Goal: Check status: Check status

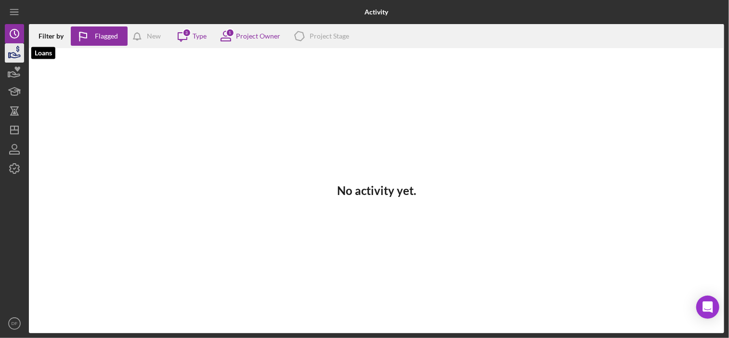
click at [17, 59] on icon "button" at bounding box center [14, 53] width 24 height 24
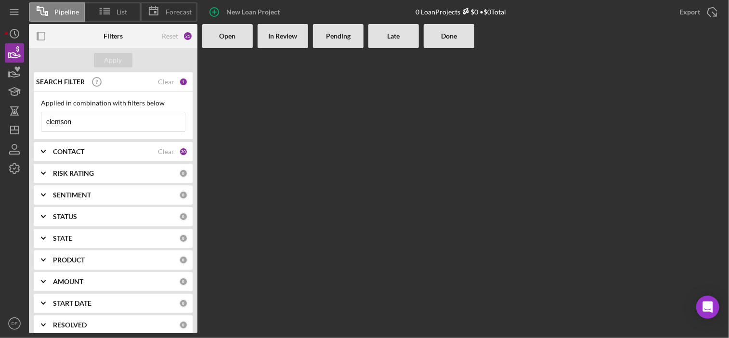
click at [57, 125] on input "clemson" at bounding box center [113, 121] width 144 height 19
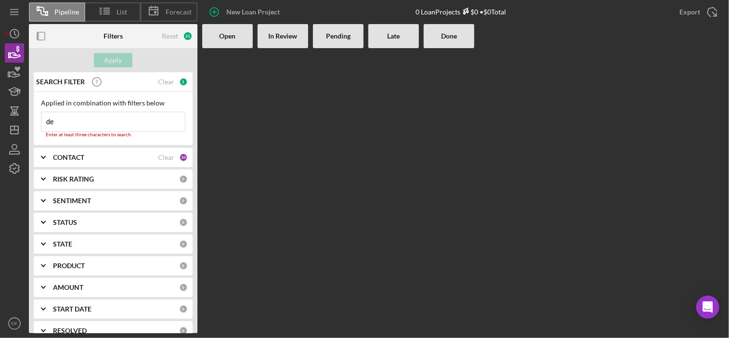
type input "d"
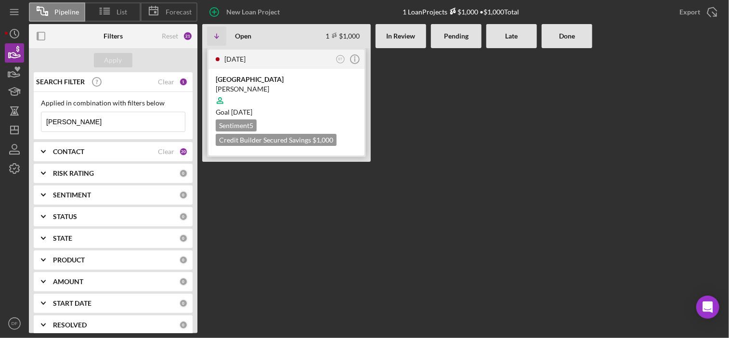
type input "[PERSON_NAME]"
click at [288, 88] on div "[PERSON_NAME]" at bounding box center [287, 89] width 142 height 10
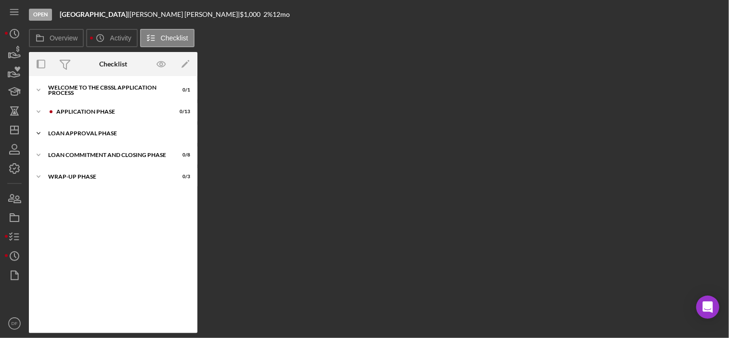
click at [71, 124] on div "Icon/Expander Loan Approval Phase 0 / 2" at bounding box center [113, 133] width 169 height 19
click at [71, 124] on div "Icon/Expander Loan Approval Phase 0 / 2" at bounding box center [113, 134] width 169 height 20
click at [70, 109] on div "Application Phase" at bounding box center [120, 112] width 129 height 6
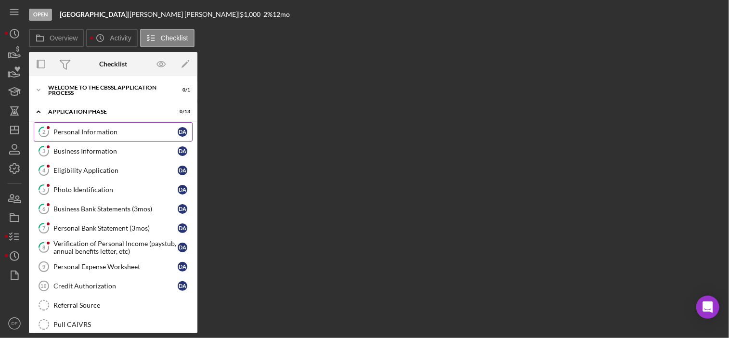
click at [72, 134] on div "Personal Information" at bounding box center [115, 132] width 124 height 8
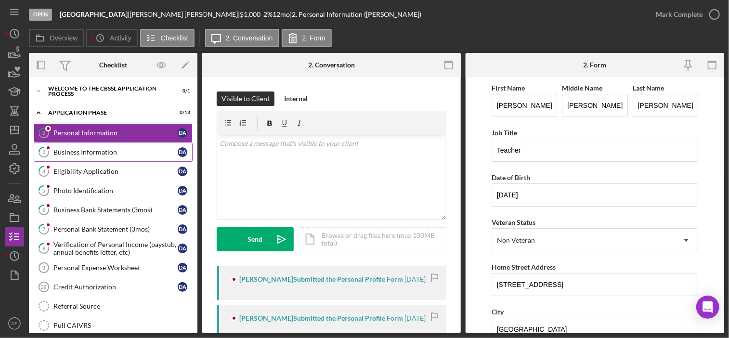
click at [85, 145] on link "3 Business Information D A" at bounding box center [113, 152] width 159 height 19
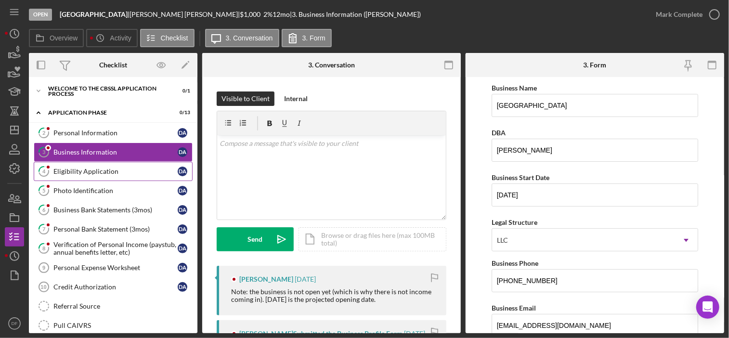
click at [77, 171] on div "Eligibility Application" at bounding box center [115, 172] width 124 height 8
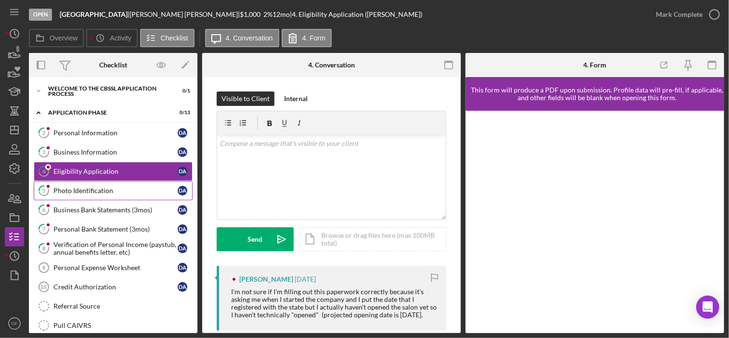
click at [84, 191] on div "Photo Identification" at bounding box center [115, 191] width 124 height 8
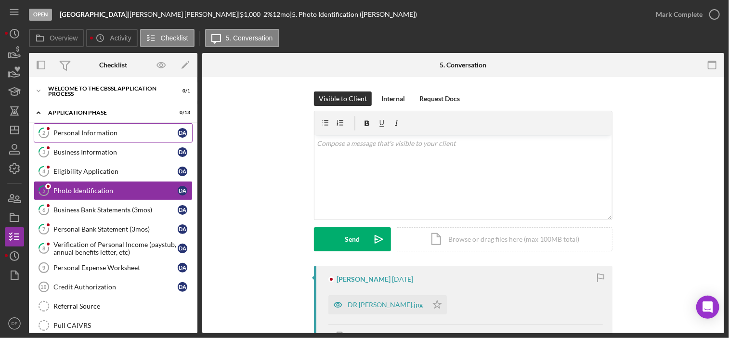
click at [99, 141] on link "2 Personal Information D A" at bounding box center [113, 132] width 159 height 19
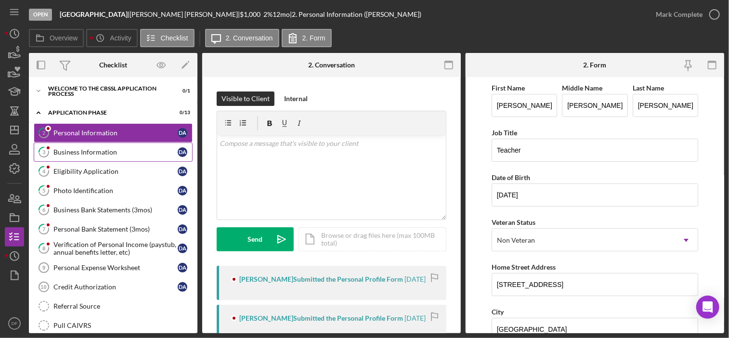
click at [99, 148] on div "Business Information" at bounding box center [115, 152] width 124 height 8
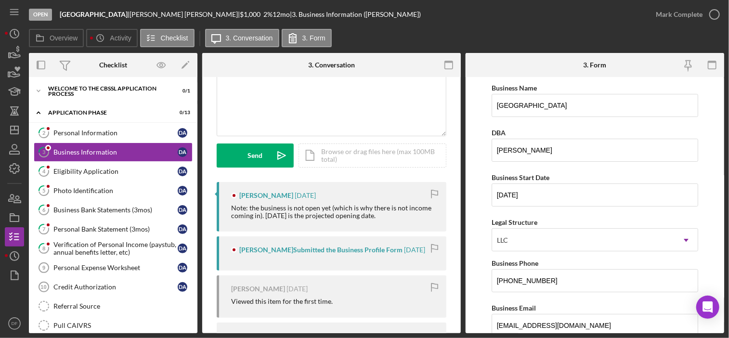
scroll to position [101, 0]
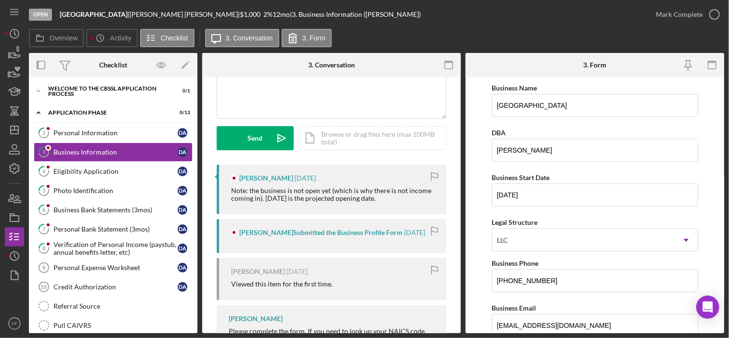
click at [310, 239] on div "Deborah Allen Submitted the Business Profile Form 1 week ago" at bounding box center [332, 236] width 230 height 34
click at [318, 231] on div "Deborah Allen Submitted the Business Profile Form" at bounding box center [320, 233] width 163 height 8
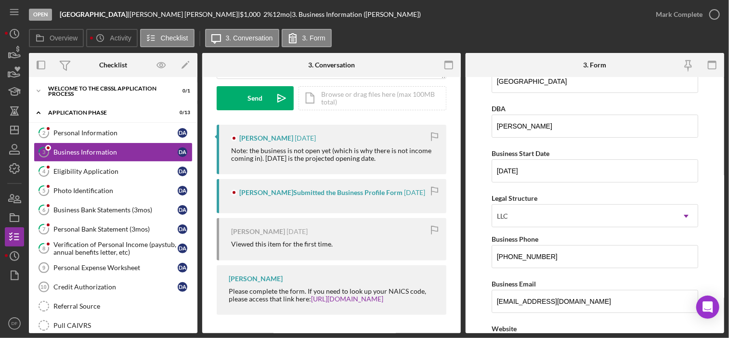
scroll to position [0, 0]
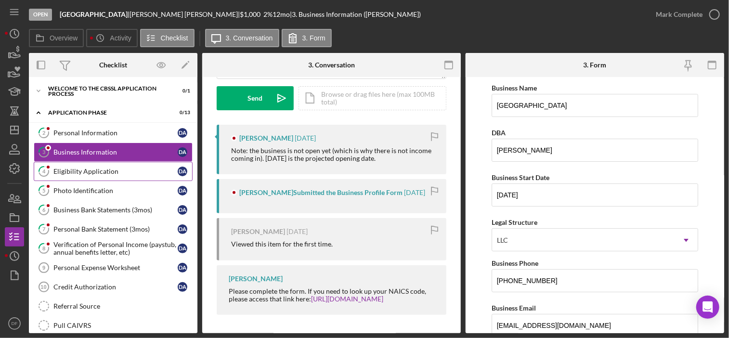
click at [128, 168] on div "Eligibility Application" at bounding box center [115, 172] width 124 height 8
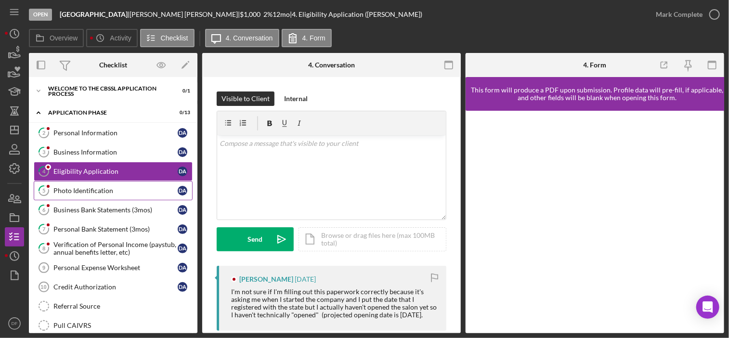
click at [87, 182] on link "5 Photo Identification D A" at bounding box center [113, 190] width 159 height 19
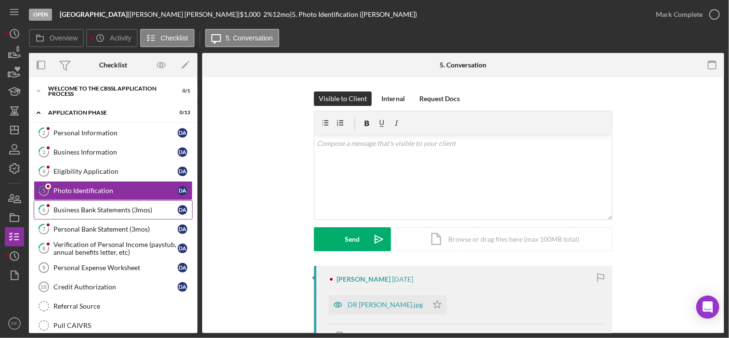
click at [100, 210] on div "Business Bank Statements (3mos)" at bounding box center [115, 210] width 124 height 8
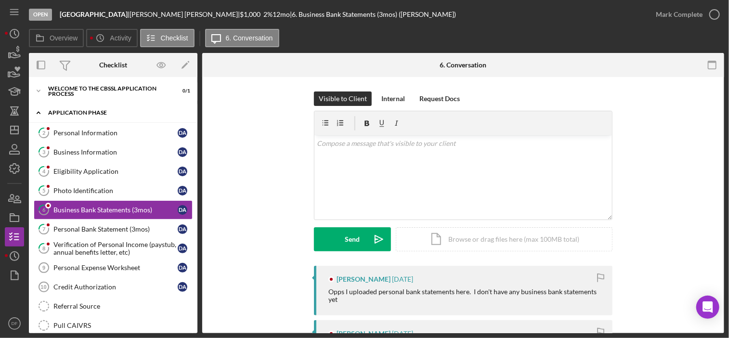
click at [111, 118] on div "Icon/Expander Application Phase 0 / 13" at bounding box center [113, 113] width 169 height 20
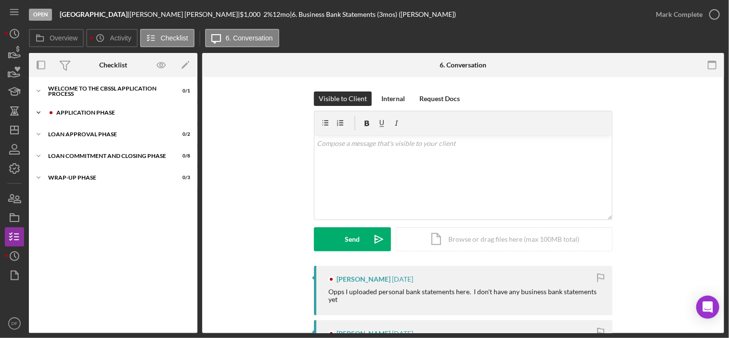
click at [111, 118] on div "Icon/Expander Application Phase 0 / 13" at bounding box center [113, 112] width 169 height 19
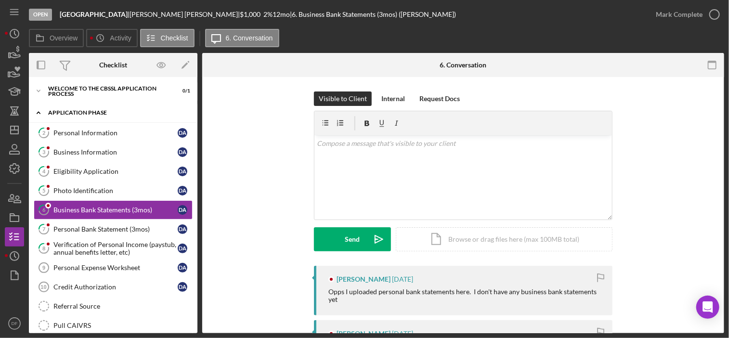
scroll to position [4, 0]
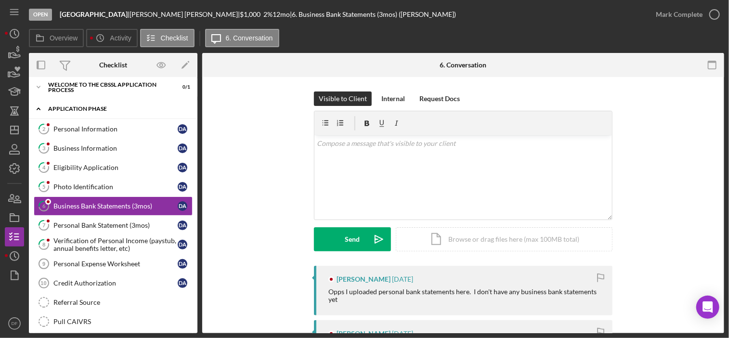
click at [111, 118] on div "Icon/Expander Application Phase 0 / 13" at bounding box center [113, 109] width 169 height 20
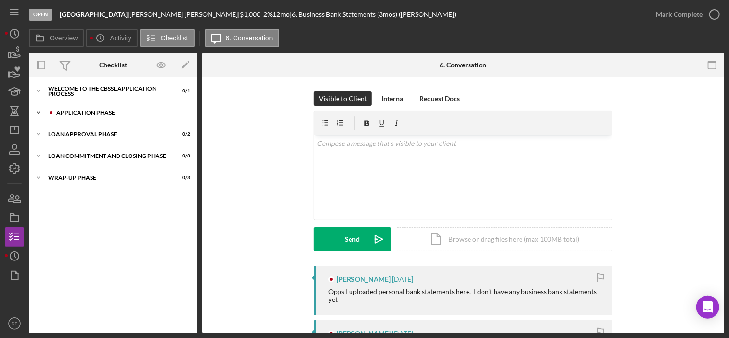
scroll to position [0, 0]
click at [112, 143] on div "Icon/Expander Loan Approval Phase 0 / 2" at bounding box center [113, 134] width 169 height 19
click at [103, 134] on div "Loan Approval Phase" at bounding box center [116, 134] width 137 height 6
click at [80, 95] on div "Icon/Expander Welcome to the CBSSL Application Process 0 / 1" at bounding box center [113, 90] width 169 height 19
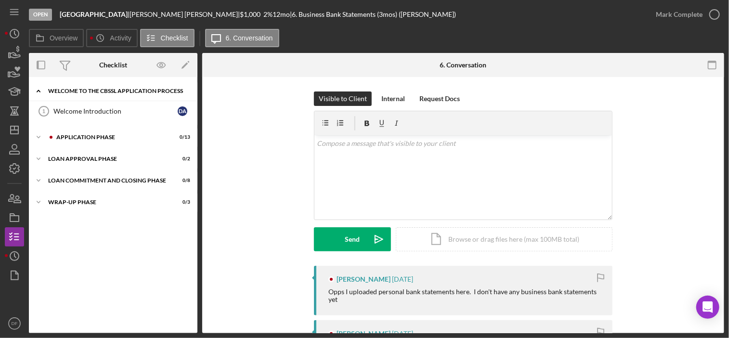
click at [80, 95] on div "Icon/Expander Welcome to the CBSSL Application Process 0 / 1" at bounding box center [113, 91] width 169 height 20
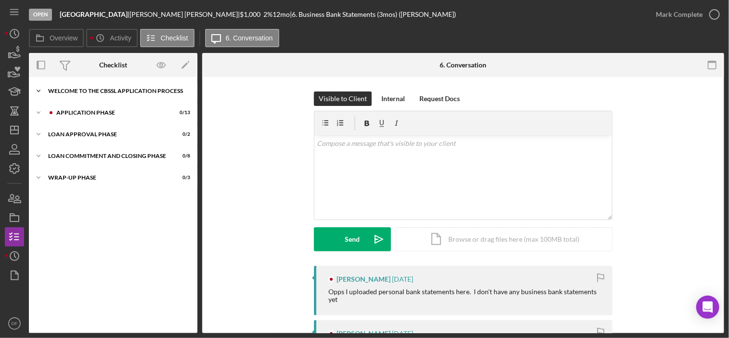
click at [40, 89] on icon "Icon/Expander" at bounding box center [38, 90] width 19 height 19
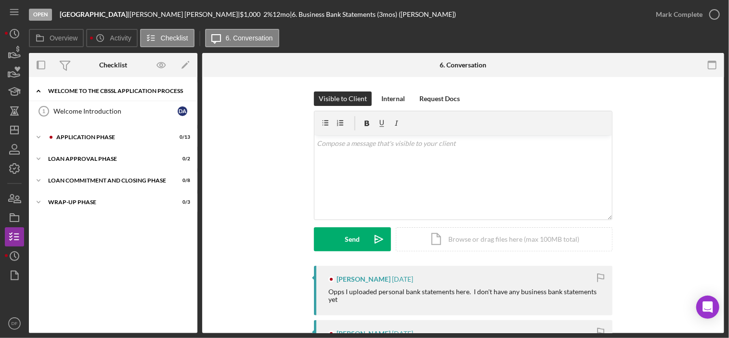
click at [41, 94] on icon "Icon/Expander" at bounding box center [38, 90] width 19 height 19
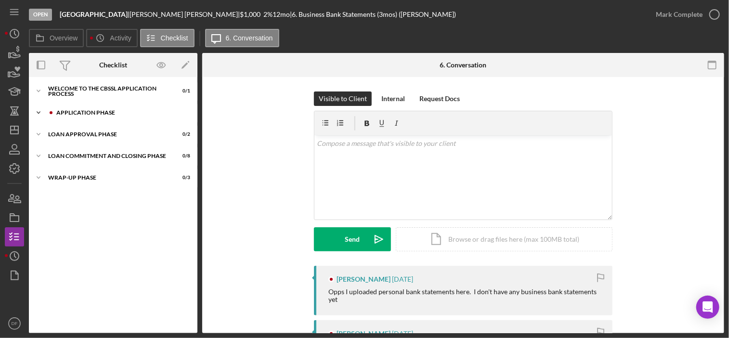
click at [42, 110] on icon "Icon/Expander" at bounding box center [38, 112] width 19 height 19
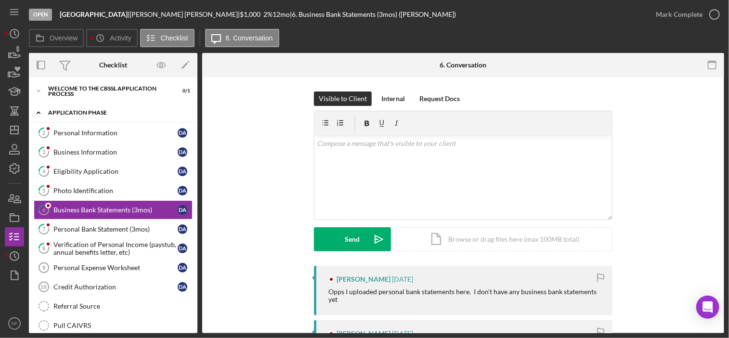
scroll to position [4, 0]
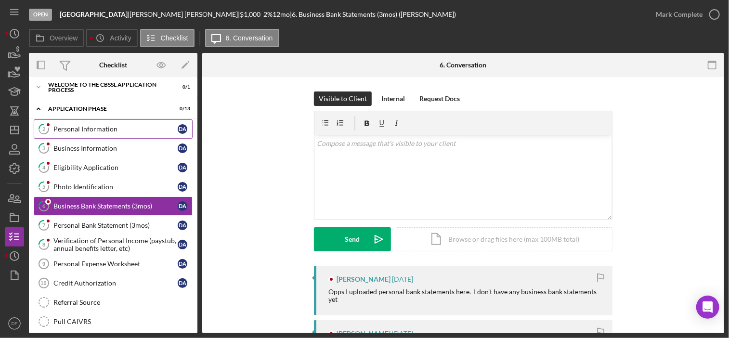
click at [106, 125] on div "Personal Information" at bounding box center [115, 129] width 124 height 8
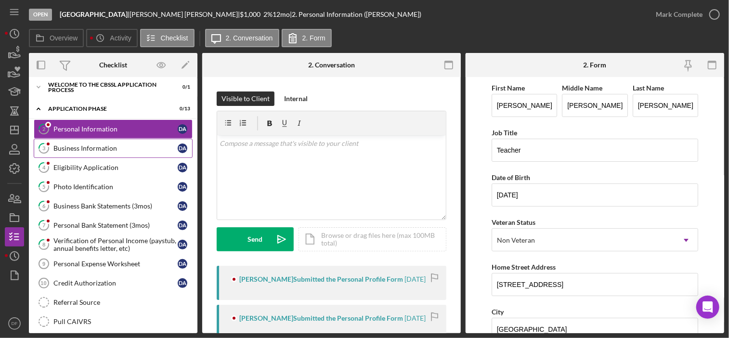
click at [118, 146] on div "Business Information" at bounding box center [115, 148] width 124 height 8
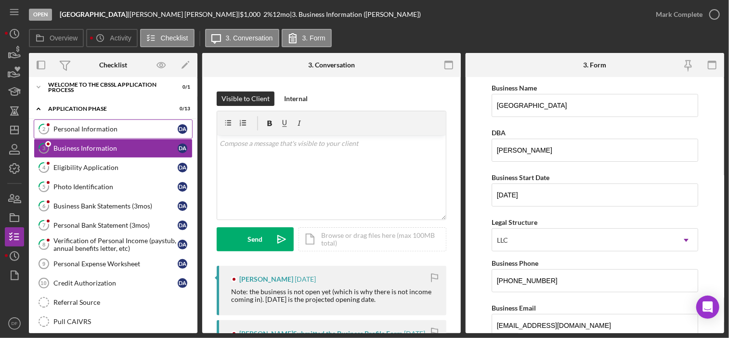
click at [108, 129] on div "Personal Information" at bounding box center [115, 129] width 124 height 8
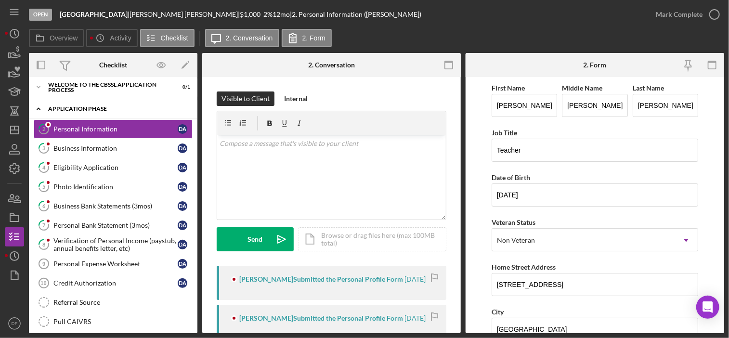
click at [38, 107] on icon "Icon/Expander" at bounding box center [38, 108] width 19 height 19
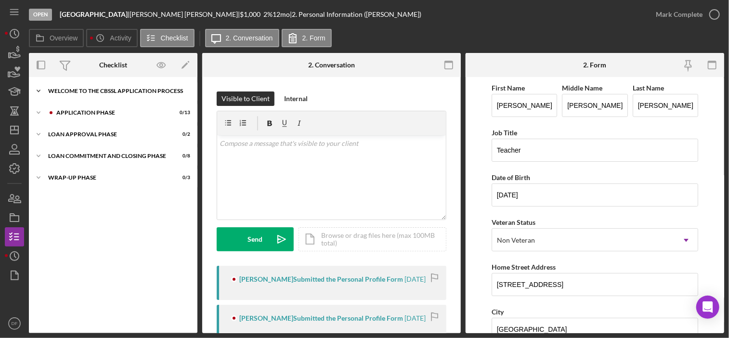
click at [37, 85] on icon "Icon/Expander" at bounding box center [38, 90] width 19 height 19
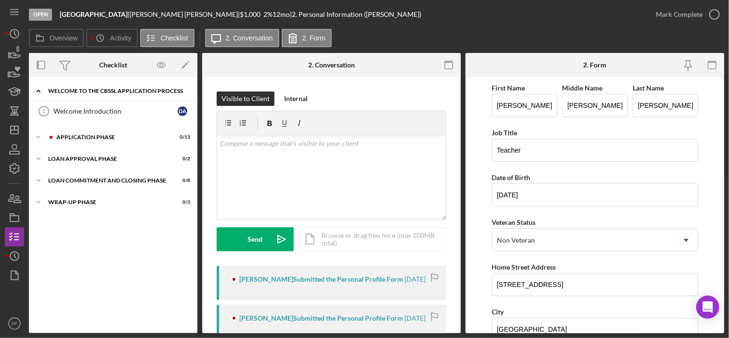
click at [37, 85] on icon "Icon/Expander" at bounding box center [38, 90] width 19 height 19
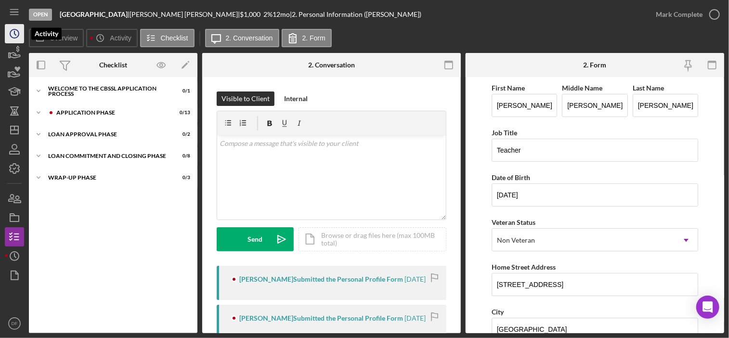
click at [21, 26] on icon "Icon/History" at bounding box center [14, 34] width 24 height 24
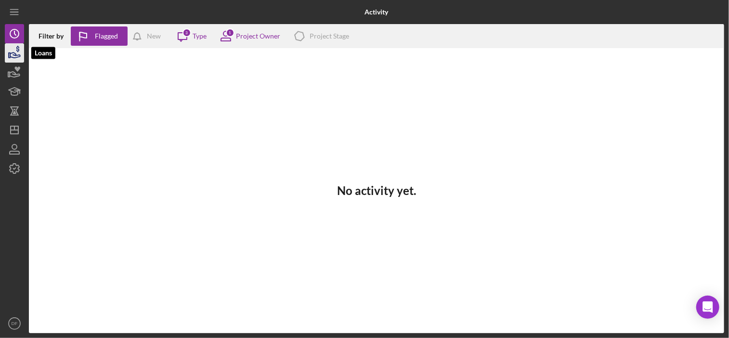
click at [6, 57] on icon "button" at bounding box center [14, 53] width 24 height 24
click at [18, 59] on icon "button" at bounding box center [14, 53] width 24 height 24
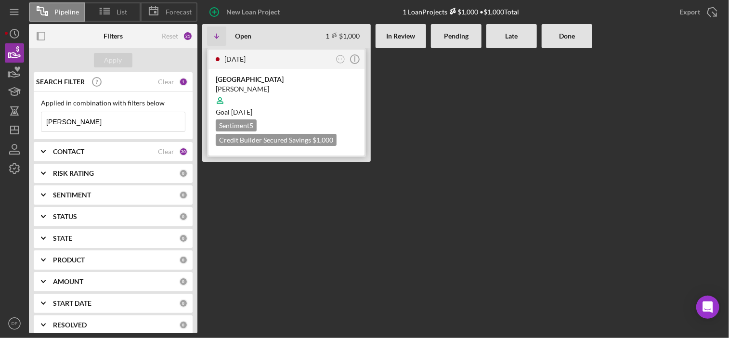
click at [268, 56] on div "[DATE]" at bounding box center [278, 59] width 109 height 8
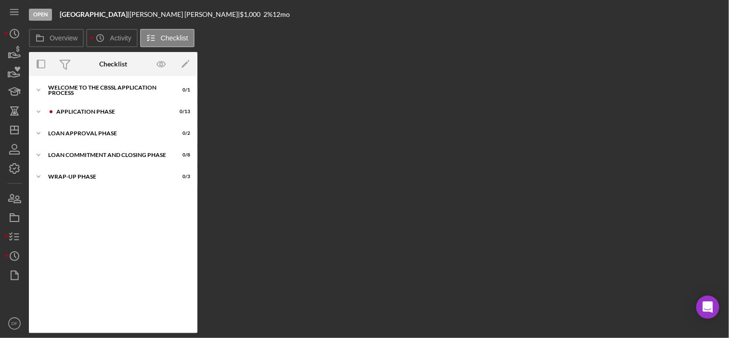
click at [428, 218] on div "Overview Internal Workflow Stage Open Icon/Dropdown Arrow Archive (can unarchiv…" at bounding box center [376, 192] width 695 height 281
click at [68, 110] on div "Application Phase" at bounding box center [120, 112] width 129 height 6
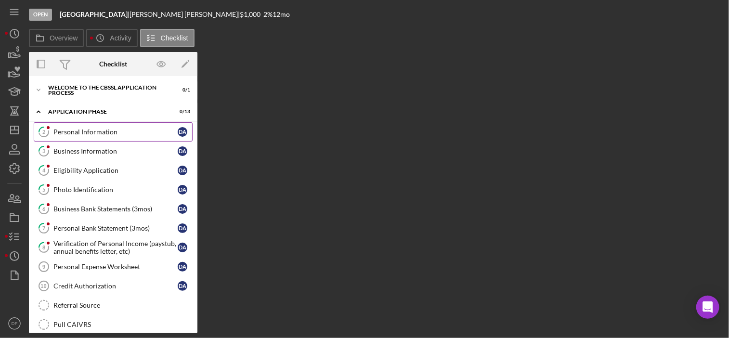
click at [88, 129] on div "Personal Information" at bounding box center [115, 132] width 124 height 8
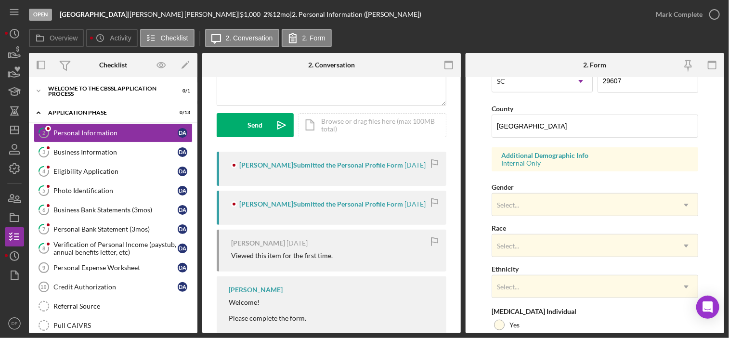
scroll to position [385, 0]
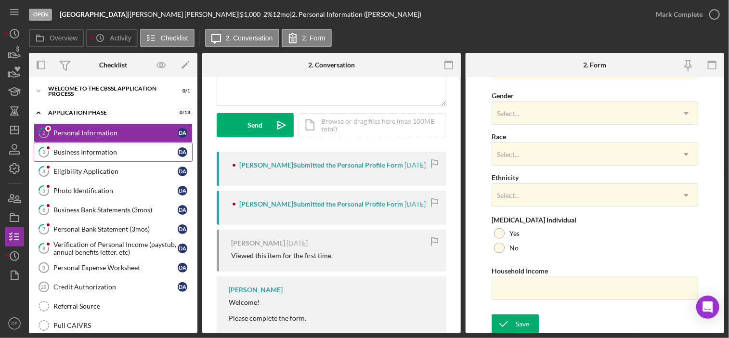
click at [75, 152] on div "Business Information" at bounding box center [115, 152] width 124 height 8
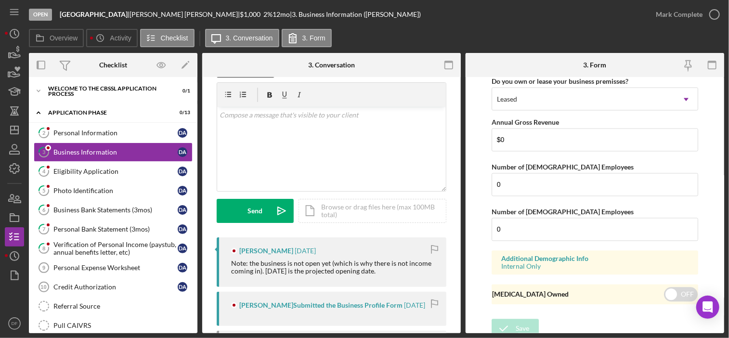
scroll to position [988, 0]
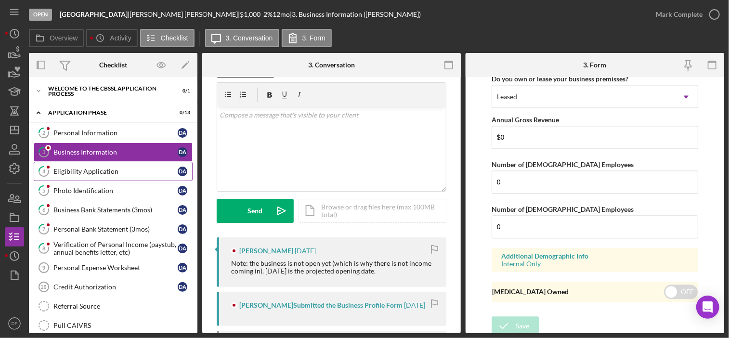
drag, startPoint x: 121, startPoint y: 166, endPoint x: 92, endPoint y: 167, distance: 28.9
click at [92, 167] on link "4 Eligibility Application D A" at bounding box center [113, 171] width 159 height 19
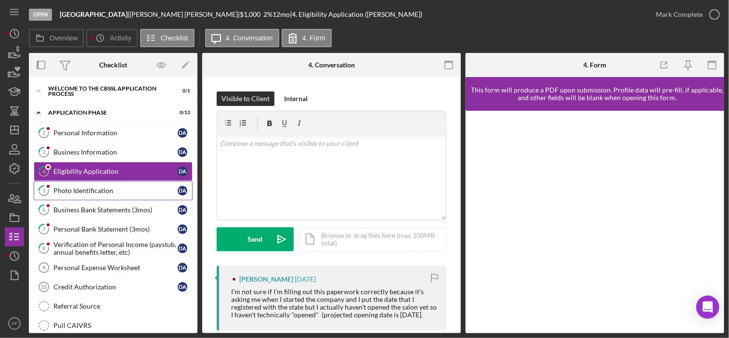
click at [108, 181] on link "5 Photo Identification D A" at bounding box center [113, 190] width 159 height 19
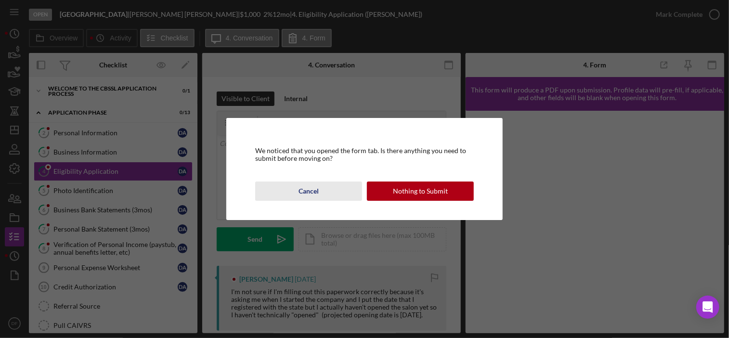
click at [301, 190] on div "Cancel" at bounding box center [309, 191] width 20 height 19
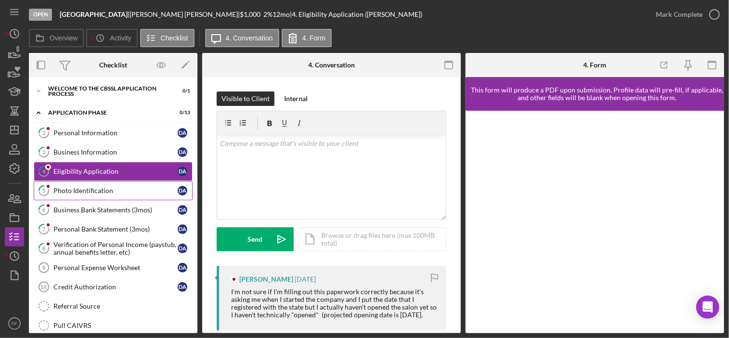
click at [108, 188] on div "Photo Identification" at bounding box center [115, 191] width 124 height 8
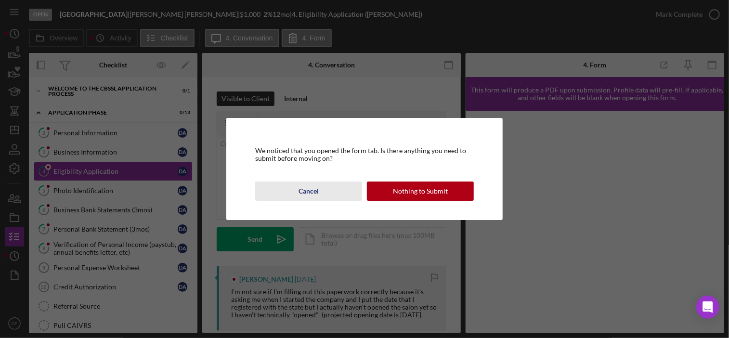
click at [314, 191] on div "Cancel" at bounding box center [309, 191] width 20 height 19
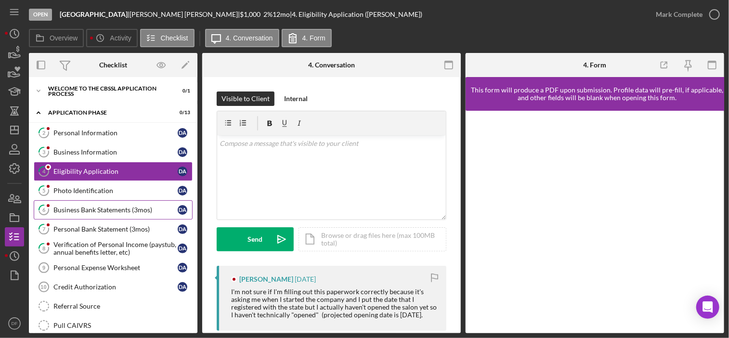
click at [81, 209] on div "Business Bank Statements (3mos)" at bounding box center [115, 210] width 124 height 8
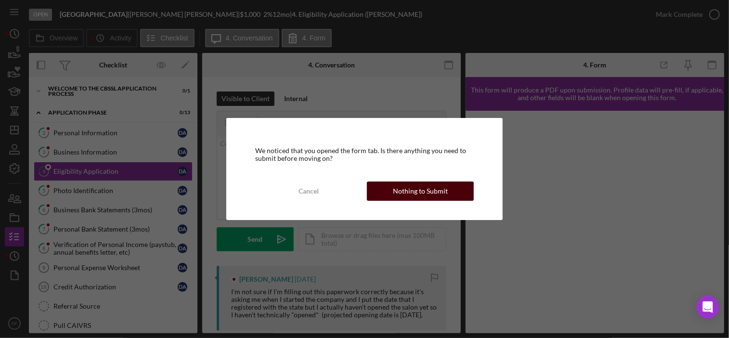
click at [386, 197] on button "Nothing to Submit" at bounding box center [420, 191] width 107 height 19
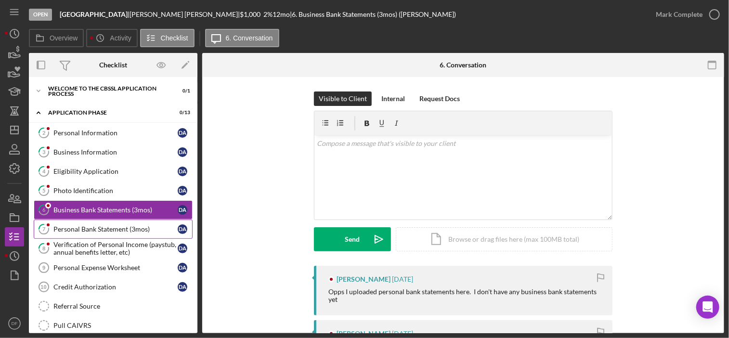
click at [70, 230] on div "Personal Bank Statement (3mos)" at bounding box center [115, 229] width 124 height 8
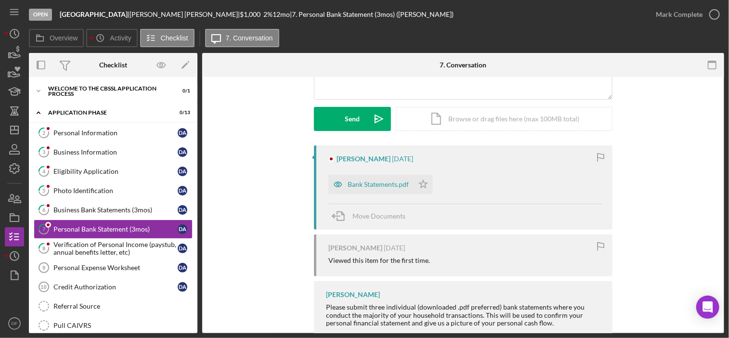
scroll to position [121, 0]
drag, startPoint x: 129, startPoint y: 241, endPoint x: 91, endPoint y: 240, distance: 37.6
click at [91, 241] on div "Verification of Personal Income (paystub, annual benefits letter, etc)" at bounding box center [115, 248] width 124 height 15
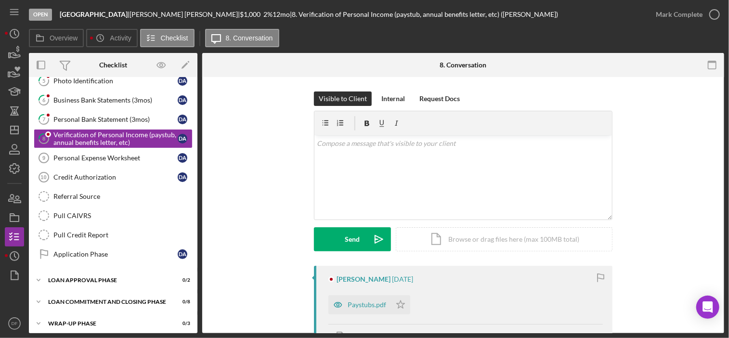
scroll to position [112, 0]
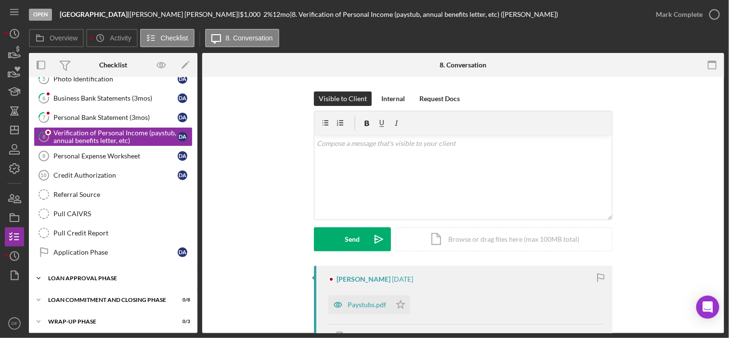
click at [132, 279] on div "Icon/Expander Loan Approval Phase 0 / 2" at bounding box center [113, 278] width 169 height 19
click at [132, 279] on div "Icon/Expander Loan Approval Phase 0 / 2" at bounding box center [113, 279] width 169 height 20
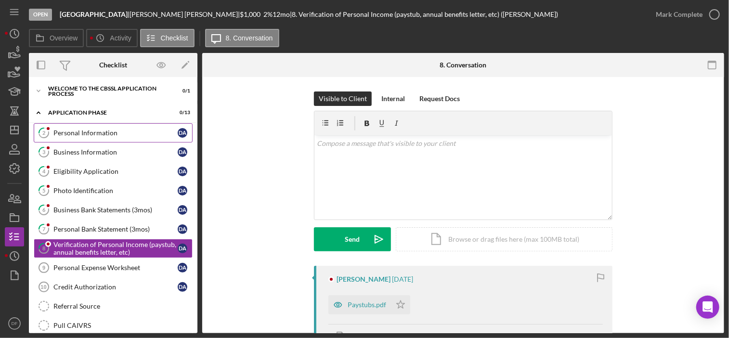
click at [132, 137] on link "2 Personal Information D A" at bounding box center [113, 132] width 159 height 19
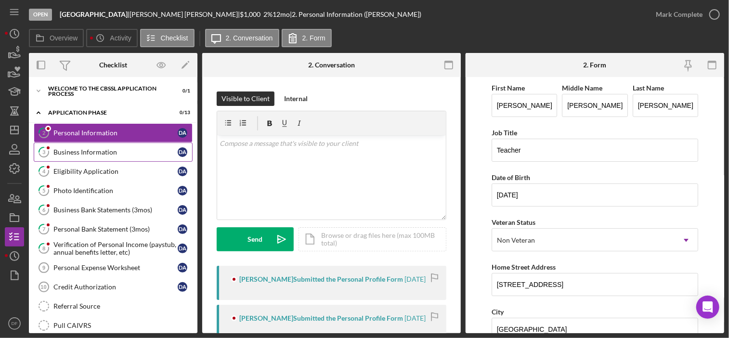
click at [86, 157] on link "3 Business Information D A" at bounding box center [113, 152] width 159 height 19
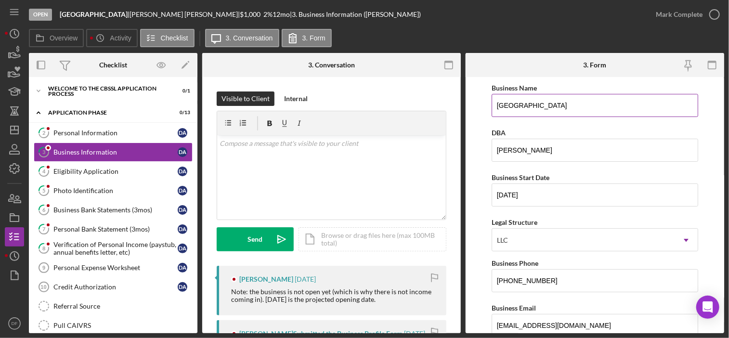
click at [526, 105] on input "[GEOGRAPHIC_DATA]" at bounding box center [595, 105] width 207 height 23
click at [622, 99] on input "[GEOGRAPHIC_DATA]" at bounding box center [595, 105] width 207 height 23
click at [483, 157] on form "Business Name [GEOGRAPHIC_DATA] COUNTY SCHOOLS DBA [PERSON_NAME] Business Start…" at bounding box center [595, 205] width 259 height 256
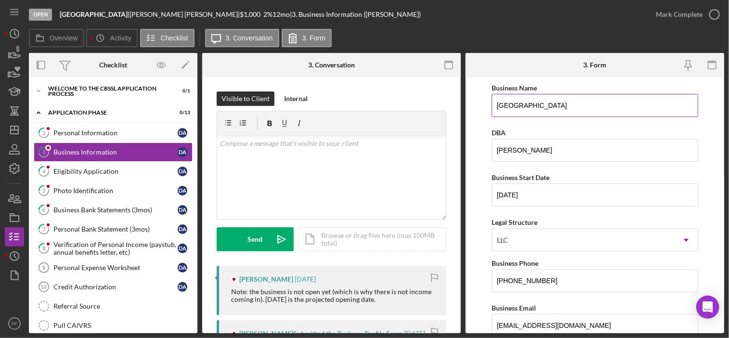
click at [629, 99] on input "[GEOGRAPHIC_DATA]" at bounding box center [595, 105] width 207 height 23
click at [478, 166] on form "Business Name [GEOGRAPHIC_DATA] COUNTY SCHOOLS DBA [PERSON_NAME] Business Start…" at bounding box center [595, 205] width 259 height 256
click at [71, 115] on div "Application Phase" at bounding box center [116, 113] width 137 height 6
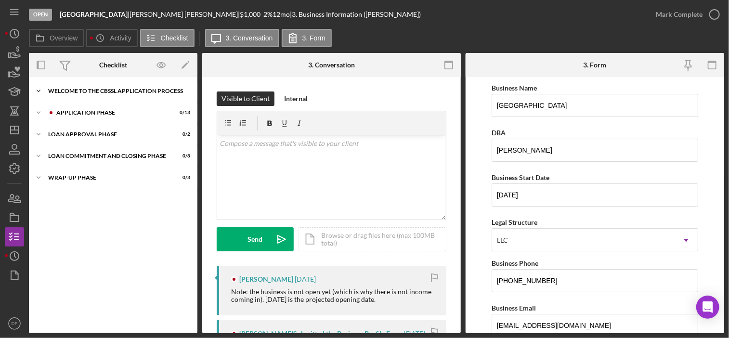
click at [68, 93] on div "Welcome to the CBSSL Application Process" at bounding box center [116, 91] width 137 height 6
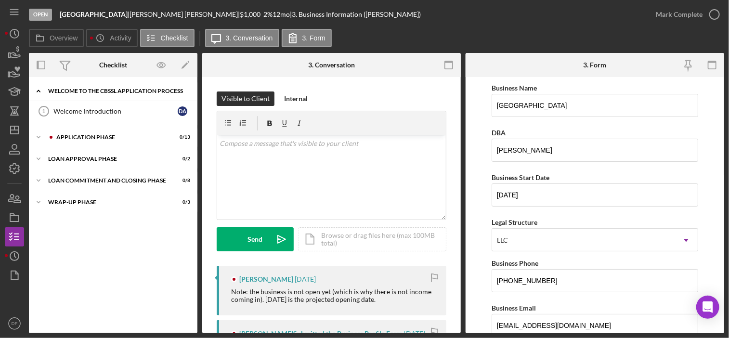
click at [68, 93] on div "Welcome to the CBSSL Application Process" at bounding box center [116, 91] width 137 height 6
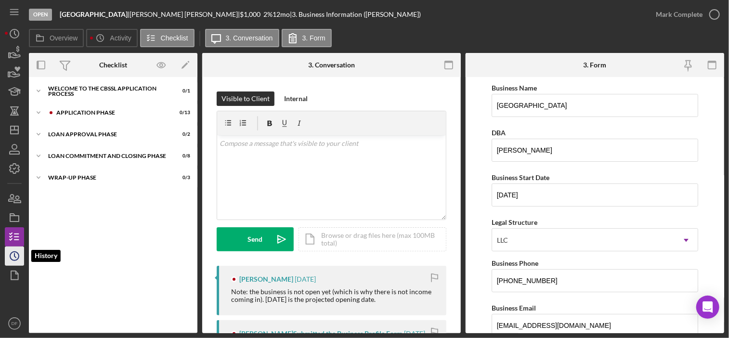
click at [12, 252] on circle "button" at bounding box center [14, 256] width 9 height 9
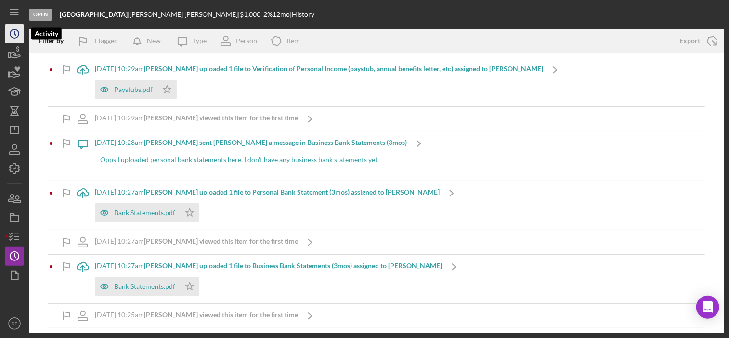
click at [21, 30] on icon "Icon/History" at bounding box center [14, 34] width 24 height 24
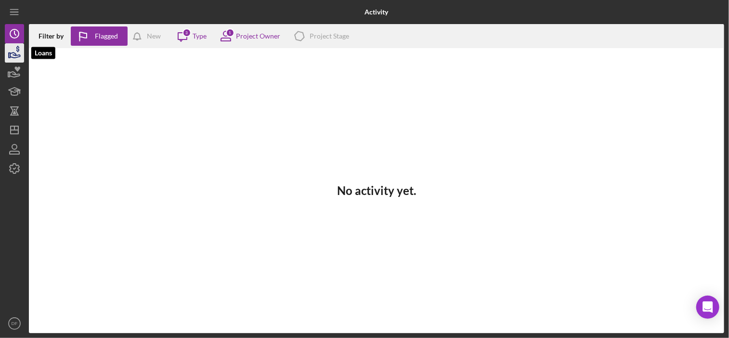
click at [16, 52] on icon "button" at bounding box center [14, 53] width 24 height 24
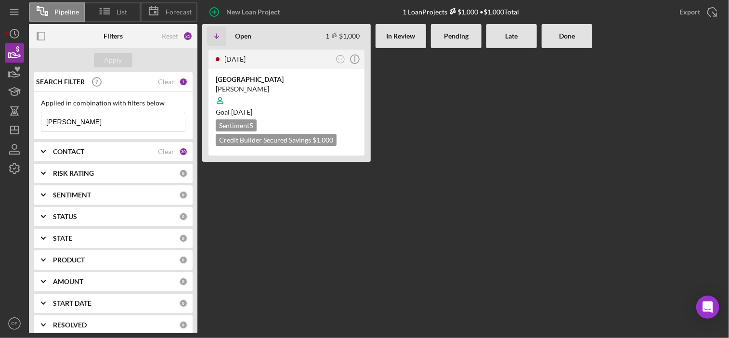
click at [94, 120] on input "[PERSON_NAME]" at bounding box center [113, 121] width 144 height 19
type input "[PERSON_NAME]"
click at [241, 95] on div at bounding box center [287, 101] width 142 height 18
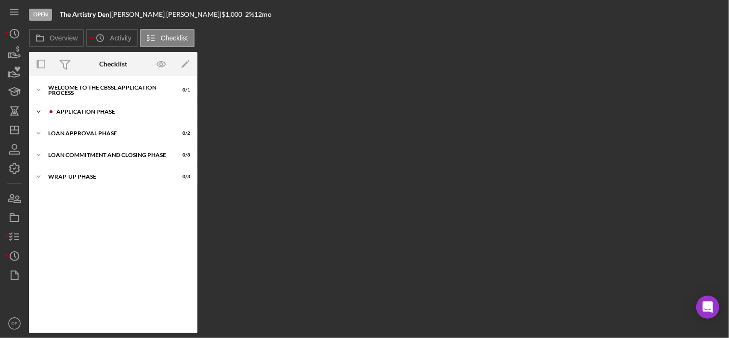
click at [41, 109] on icon "Icon/Expander" at bounding box center [38, 111] width 19 height 19
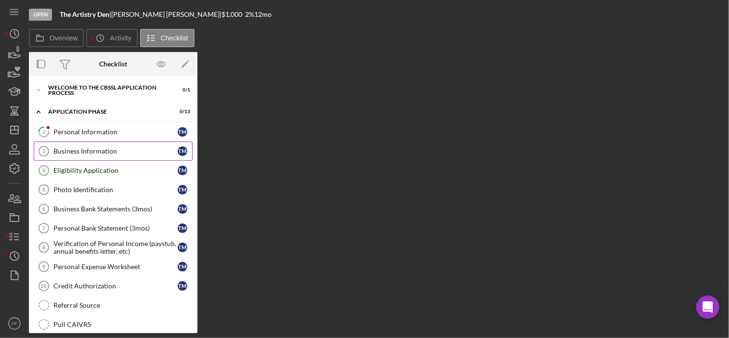
click at [69, 151] on div "Business Information" at bounding box center [115, 151] width 124 height 8
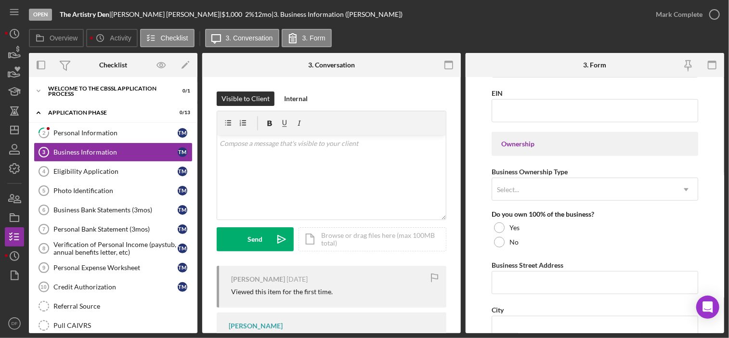
scroll to position [225, 0]
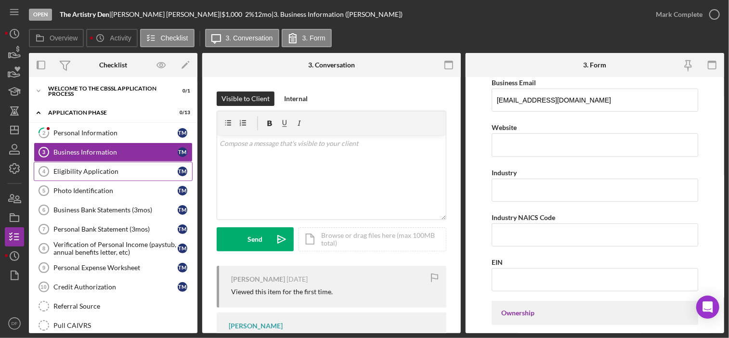
click at [89, 170] on div "Eligibility Application" at bounding box center [115, 172] width 124 height 8
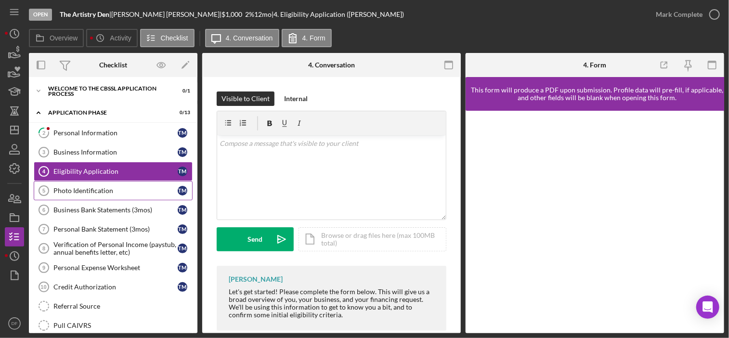
click at [81, 193] on div "Photo Identification" at bounding box center [115, 191] width 124 height 8
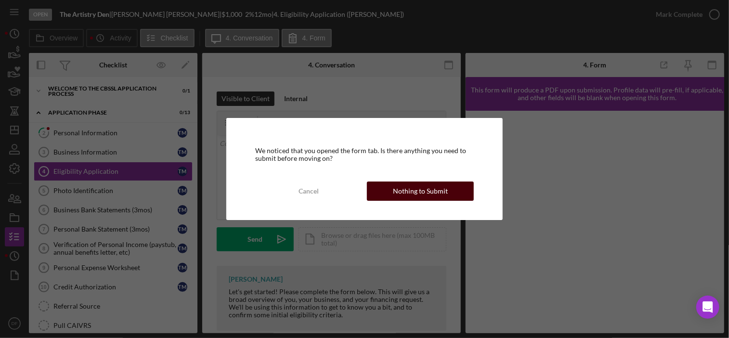
click at [394, 188] on button "Nothing to Submit" at bounding box center [420, 191] width 107 height 19
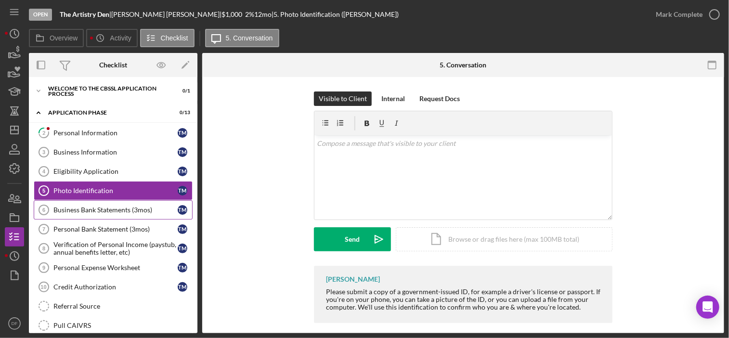
click at [59, 216] on link "Business Bank Statements (3mos) 6 Business Bank Statements (3mos) T M" at bounding box center [113, 209] width 159 height 19
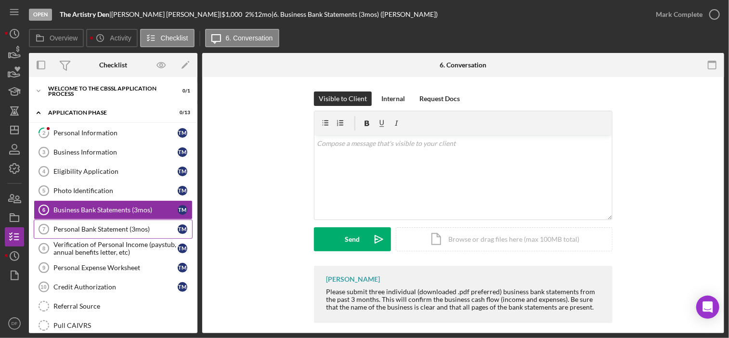
click at [97, 236] on link "Personal Bank Statement (3mos) 7 Personal Bank Statement (3mos) T M" at bounding box center [113, 229] width 159 height 19
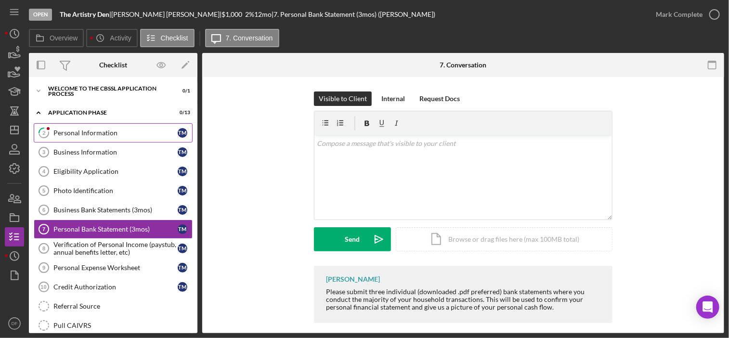
click at [119, 128] on link "2 Personal Information T M" at bounding box center [113, 132] width 159 height 19
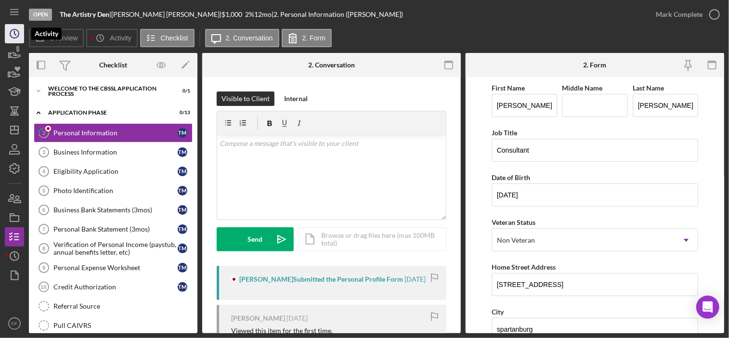
click at [9, 29] on icon "Icon/History" at bounding box center [14, 34] width 24 height 24
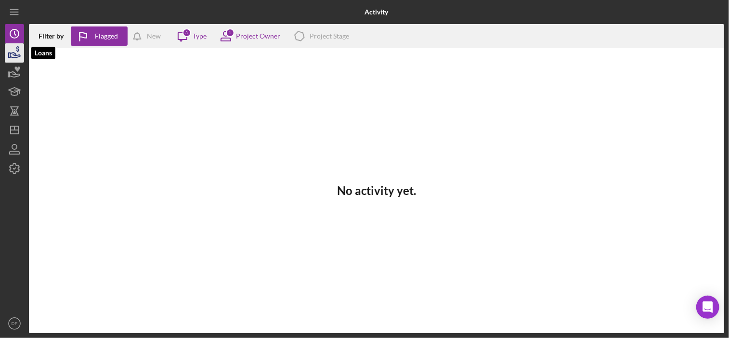
click at [14, 61] on icon "button" at bounding box center [14, 53] width 24 height 24
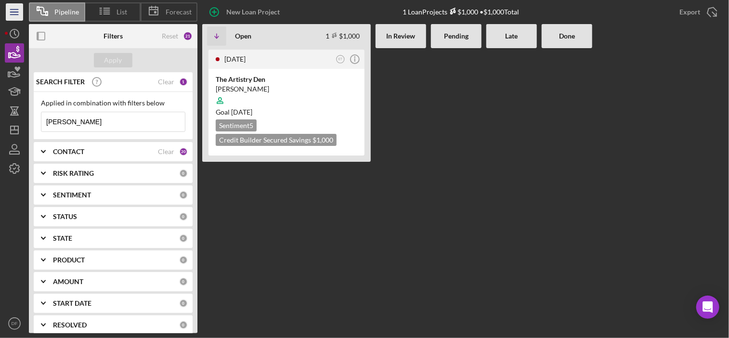
click at [17, 12] on line "button" at bounding box center [14, 12] width 8 height 0
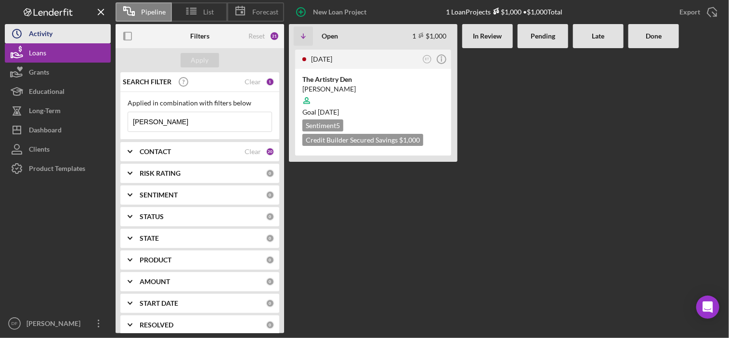
click at [92, 29] on button "Icon/History Activity" at bounding box center [58, 33] width 106 height 19
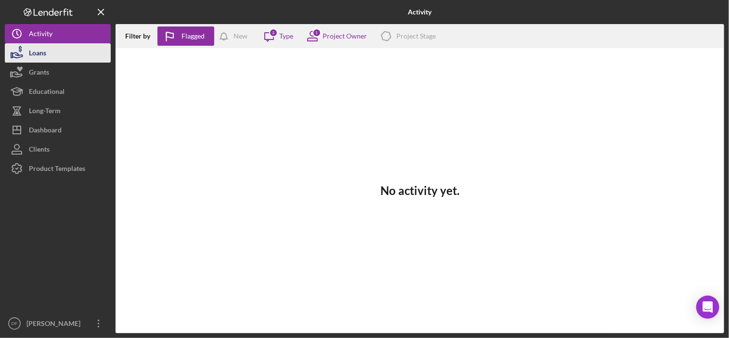
click at [82, 55] on button "Loans" at bounding box center [58, 52] width 106 height 19
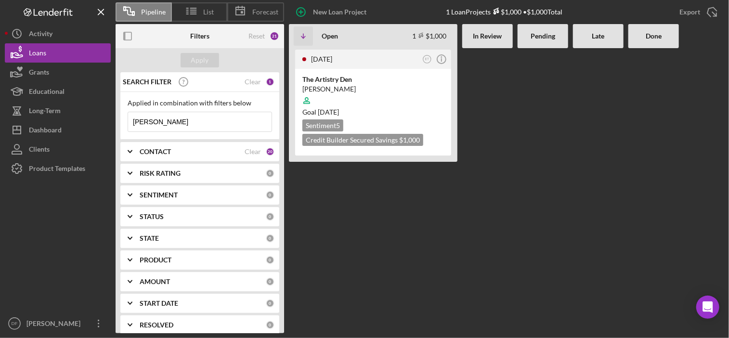
click at [242, 122] on input "[PERSON_NAME]" at bounding box center [200, 121] width 144 height 19
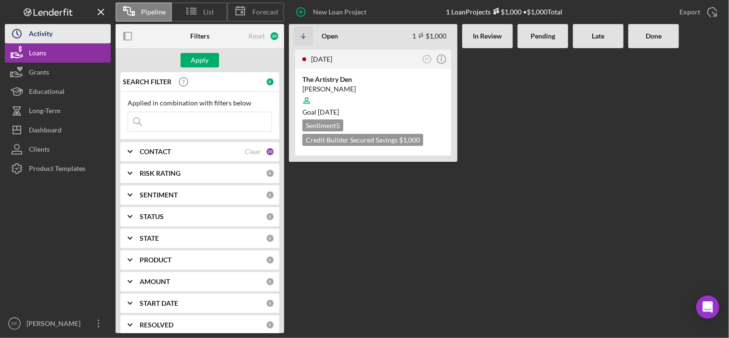
click at [81, 31] on button "Icon/History Activity" at bounding box center [58, 33] width 106 height 19
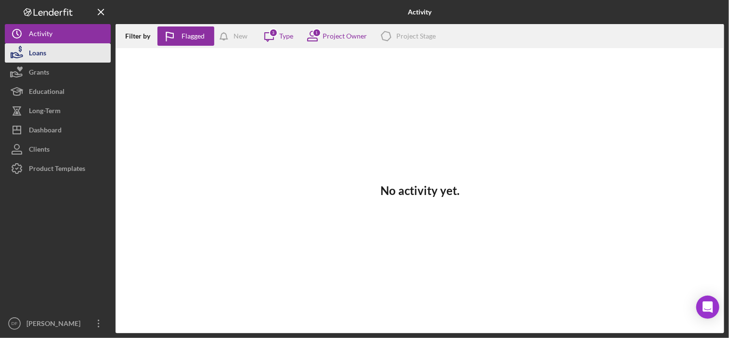
click at [82, 49] on button "Loans" at bounding box center [58, 52] width 106 height 19
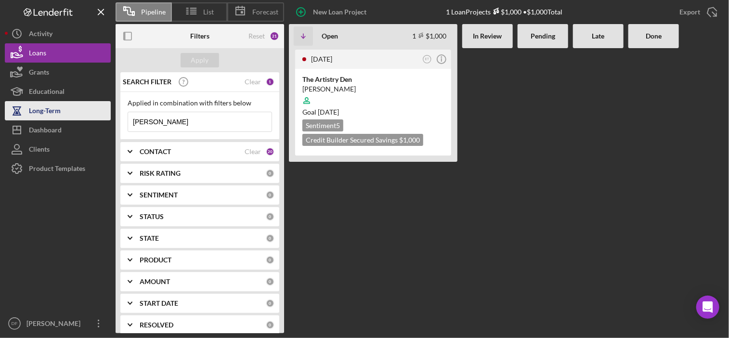
click at [65, 104] on button "Long-Term" at bounding box center [58, 110] width 106 height 19
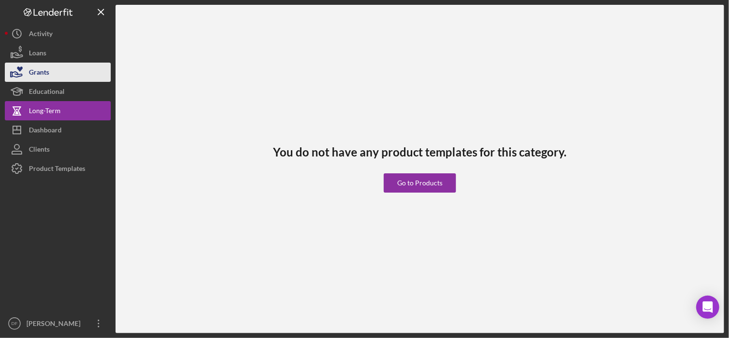
click at [62, 66] on button "Grants" at bounding box center [58, 72] width 106 height 19
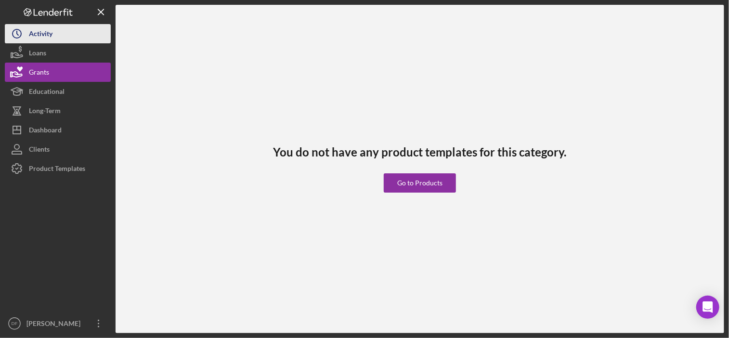
click at [62, 33] on button "Icon/History Activity" at bounding box center [58, 33] width 106 height 19
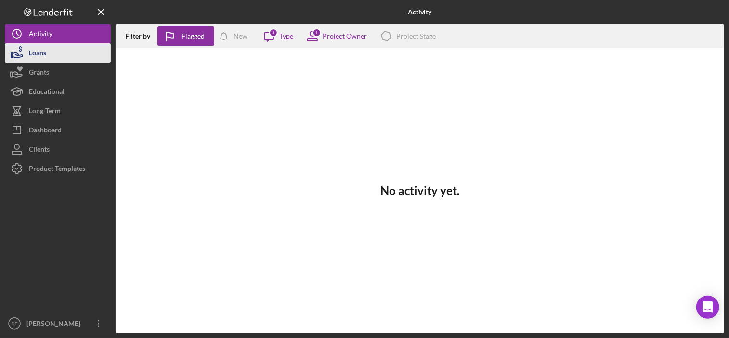
click at [61, 54] on button "Loans" at bounding box center [58, 52] width 106 height 19
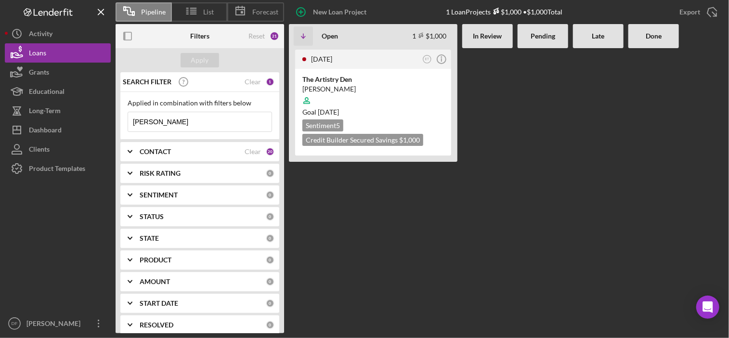
click at [168, 113] on input "[PERSON_NAME]" at bounding box center [200, 121] width 144 height 19
click at [50, 6] on div "Logo-Reversed Created with Sketch. Icon/Menu Close" at bounding box center [58, 12] width 106 height 24
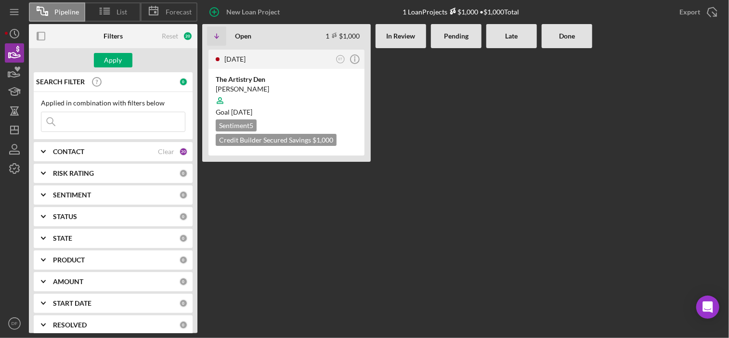
click at [50, 6] on icon at bounding box center [42, 11] width 24 height 24
